Goal: Transaction & Acquisition: Purchase product/service

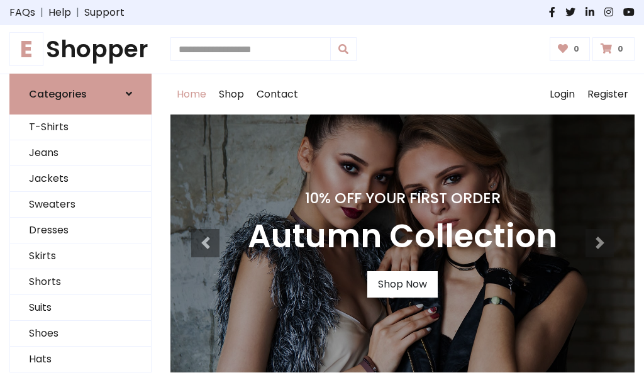
click at [322, 190] on h4 "10% Off Your First Order" at bounding box center [402, 198] width 309 height 18
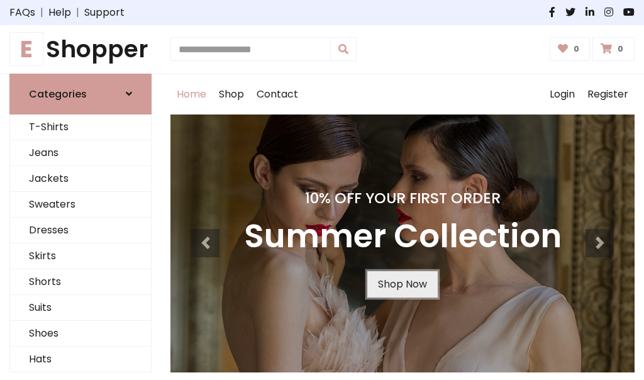
click at [402, 284] on link "Shop Now" at bounding box center [402, 284] width 70 height 26
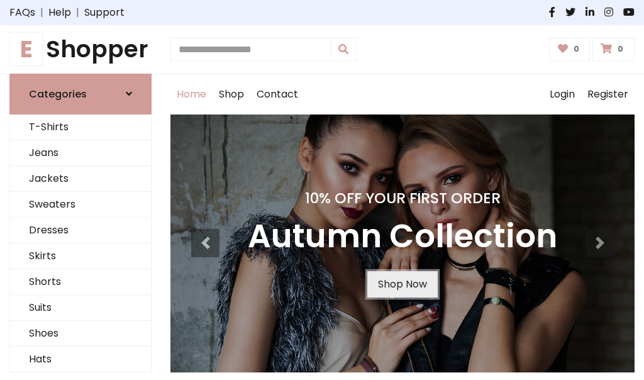
click at [402, 284] on link "Shop Now" at bounding box center [402, 284] width 70 height 26
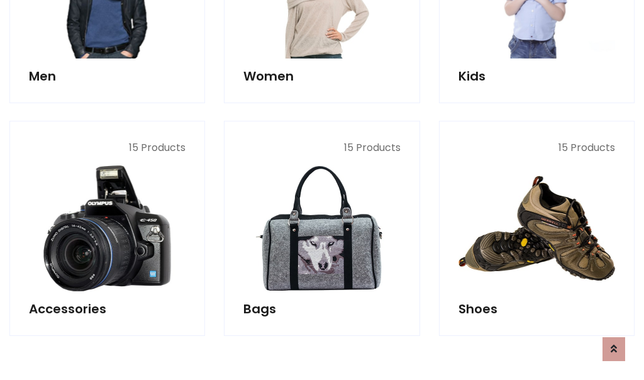
scroll to position [1254, 0]
